Goal: Information Seeking & Learning: Learn about a topic

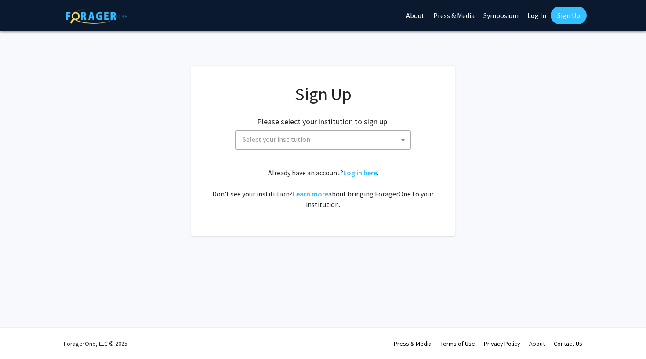
click at [317, 140] on span "Select your institution" at bounding box center [324, 140] width 171 height 18
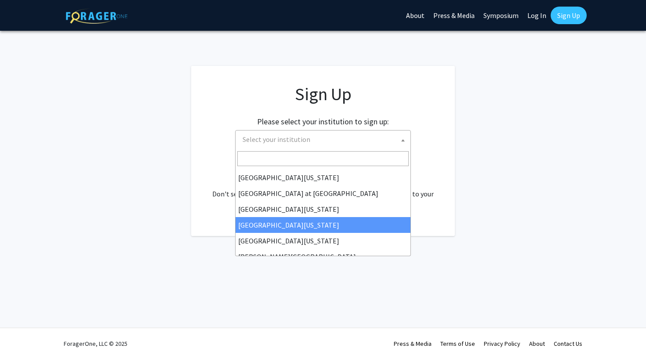
scroll to position [308, 0]
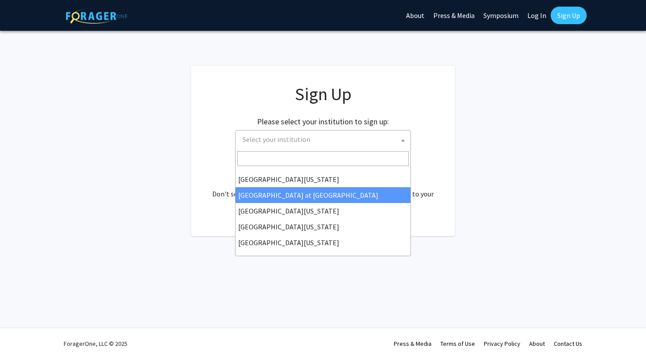
select select "18"
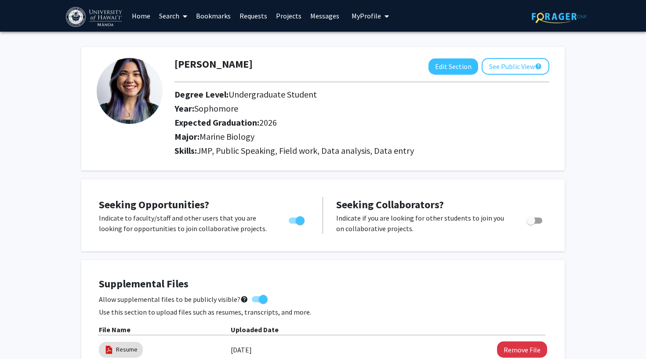
click at [162, 18] on link "Search" at bounding box center [173, 15] width 37 height 31
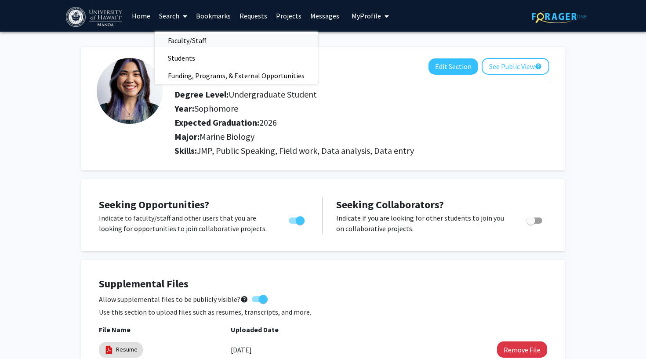
click at [174, 42] on span "Faculty/Staff" at bounding box center [187, 41] width 65 height 18
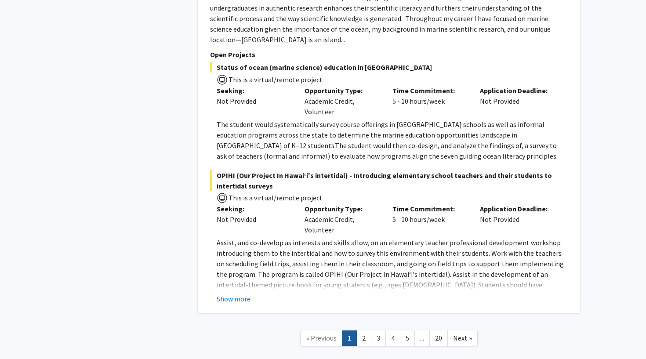
scroll to position [5253, 0]
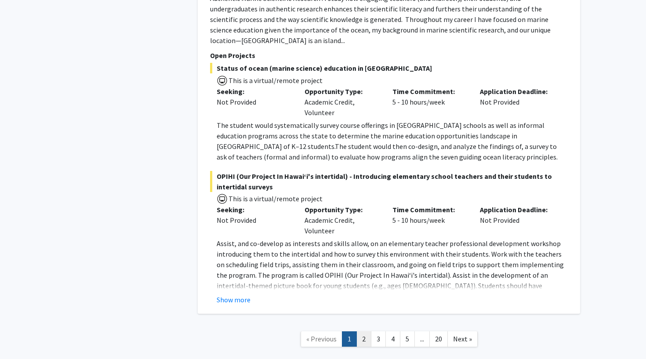
click at [363, 331] on link "2" at bounding box center [364, 338] width 15 height 15
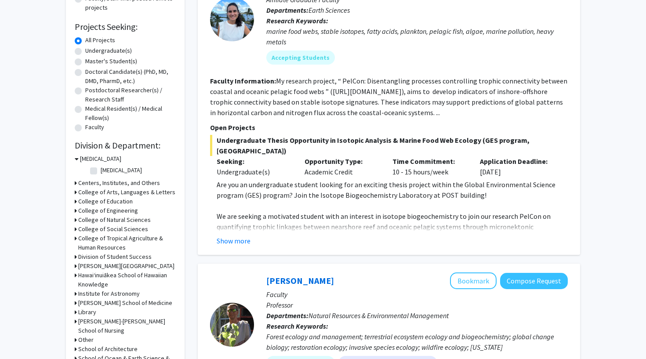
scroll to position [132, 0]
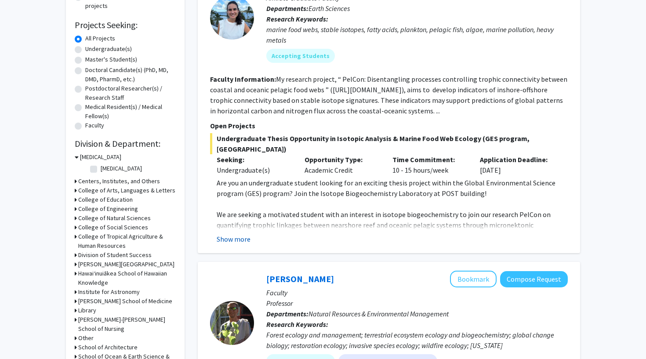
click at [240, 234] on button "Show more" at bounding box center [234, 239] width 34 height 11
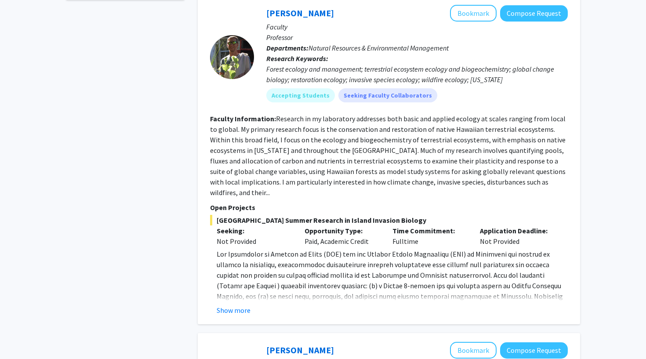
scroll to position [568, 0]
click at [225, 305] on button "Show more" at bounding box center [234, 310] width 34 height 11
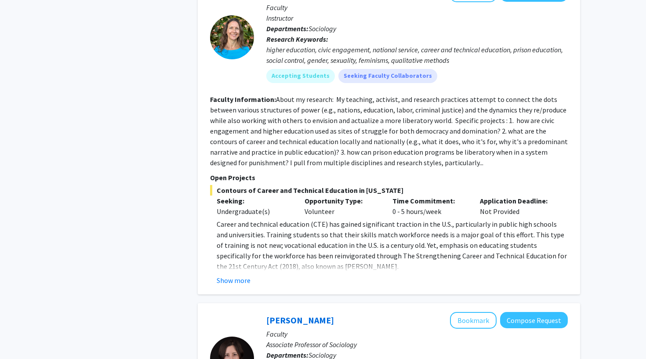
scroll to position [1834, 0]
